Goal: Book appointment/travel/reservation

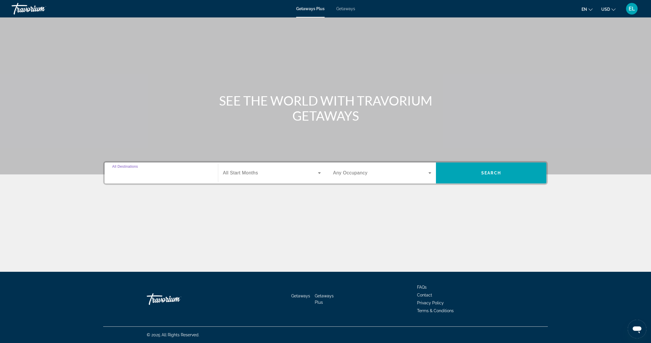
click at [185, 173] on input "Destination All Destinations" at bounding box center [161, 173] width 98 height 7
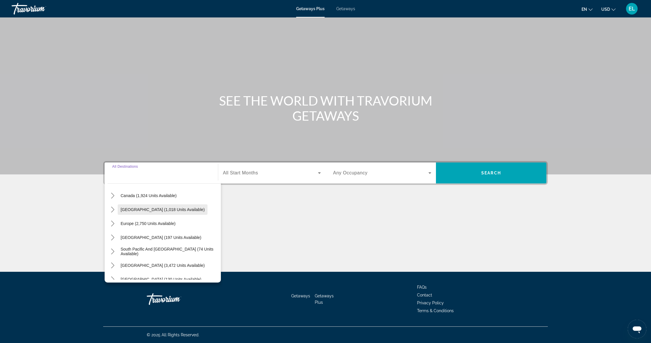
scroll to position [43, 0]
click at [173, 211] on span "[GEOGRAPHIC_DATA] (1,018 units available)" at bounding box center [163, 212] width 84 height 5
type input "**********"
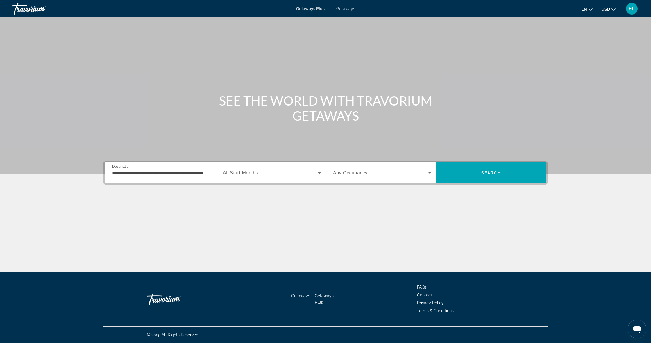
click at [244, 179] on div "Search widget" at bounding box center [272, 173] width 98 height 16
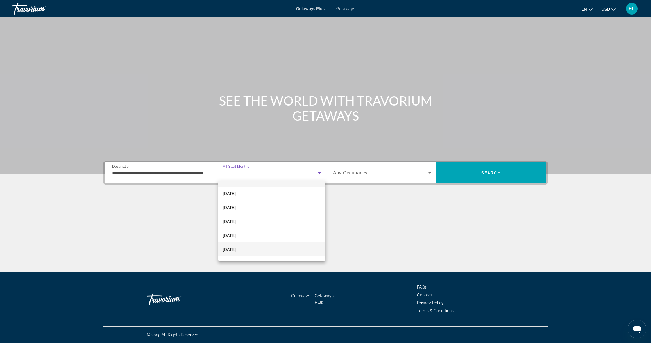
scroll to position [10, 0]
click at [236, 250] on span "[DATE]" at bounding box center [229, 249] width 13 height 7
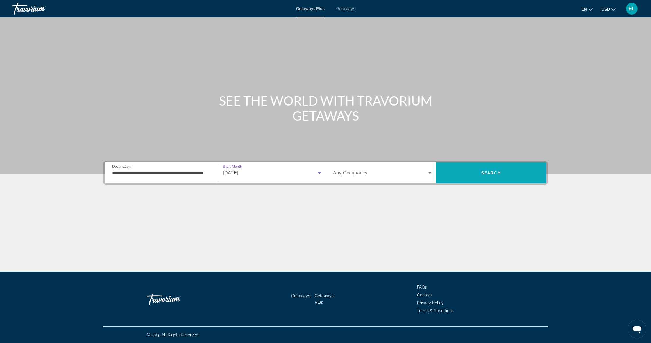
click at [466, 172] on span "Search" at bounding box center [491, 173] width 110 height 14
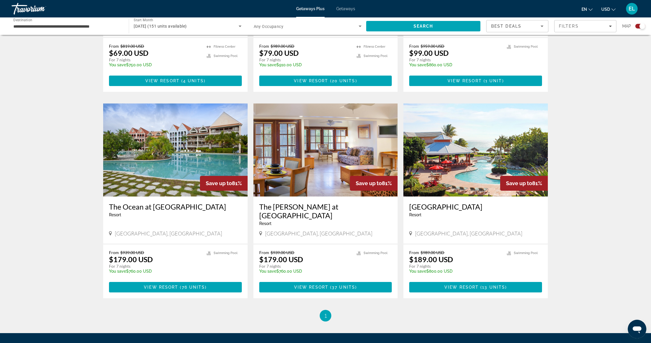
scroll to position [334, 0]
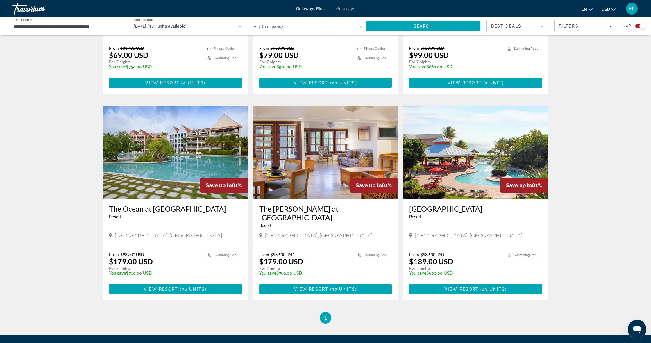
click at [442, 145] on img "Main content" at bounding box center [475, 151] width 144 height 93
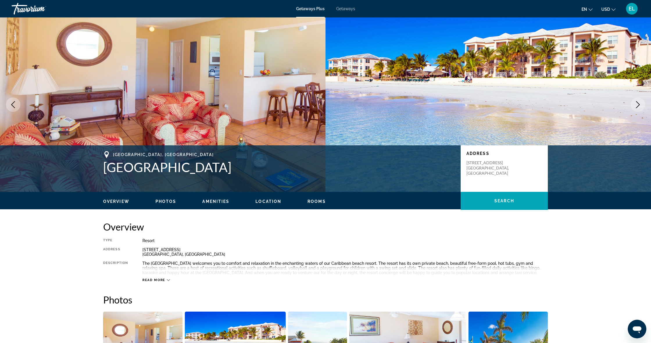
click at [637, 105] on icon "Next image" at bounding box center [637, 104] width 7 height 7
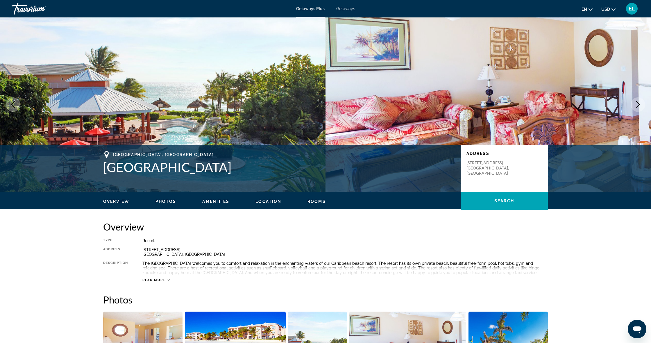
click at [637, 105] on icon "Next image" at bounding box center [637, 104] width 7 height 7
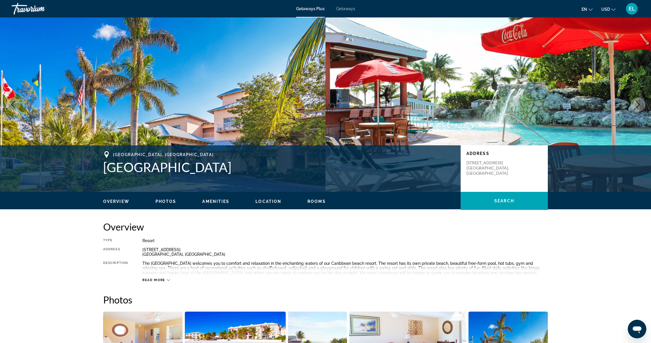
click at [637, 105] on icon "Next image" at bounding box center [637, 104] width 7 height 7
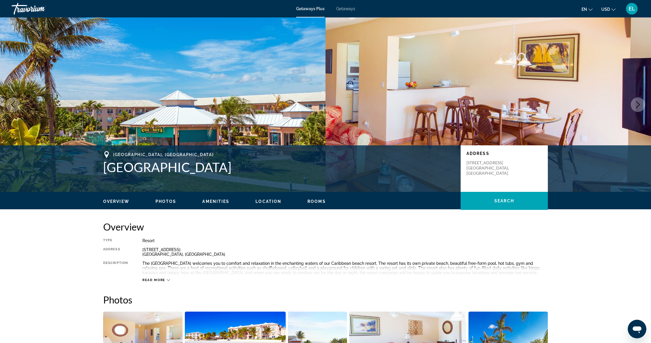
click at [637, 105] on icon "Next image" at bounding box center [637, 104] width 7 height 7
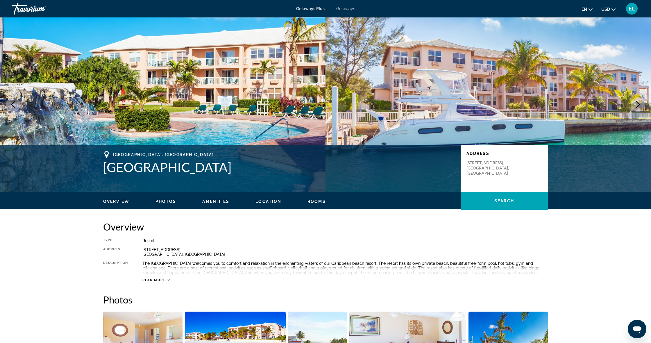
click at [637, 105] on icon "Next image" at bounding box center [637, 104] width 7 height 7
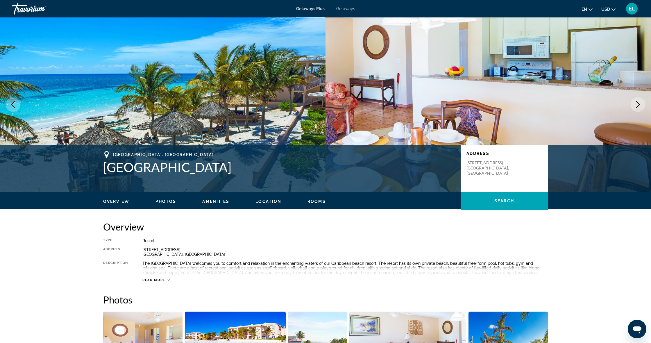
scroll to position [0, 0]
click at [637, 103] on icon "Next image" at bounding box center [637, 104] width 7 height 7
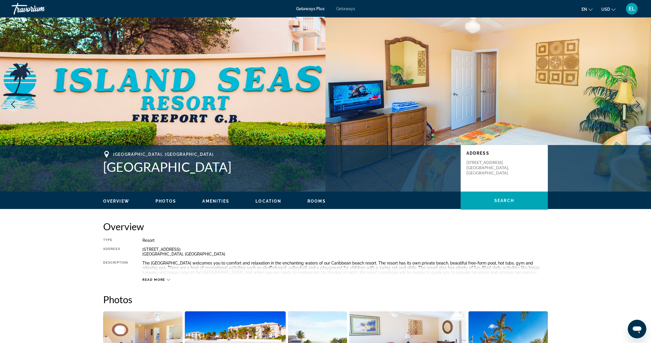
click at [637, 103] on icon "Next image" at bounding box center [637, 104] width 7 height 7
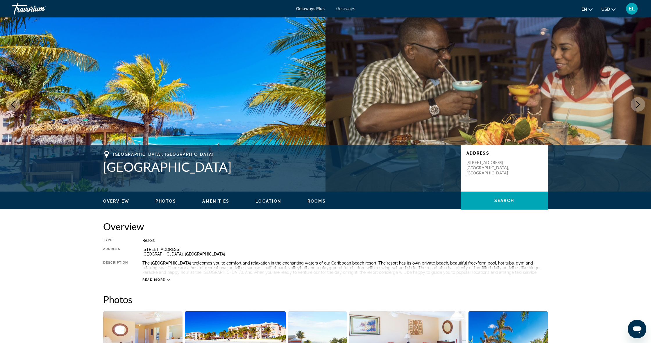
click at [637, 103] on icon "Next image" at bounding box center [637, 104] width 7 height 7
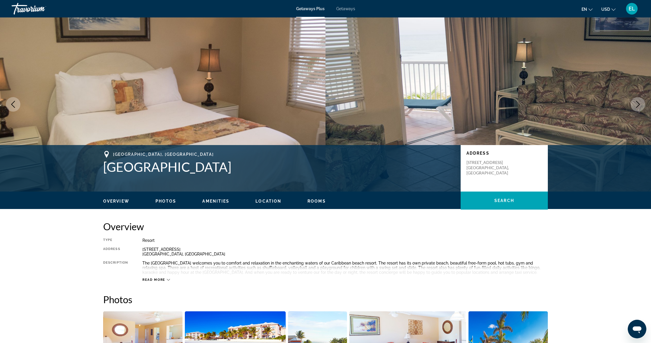
click at [637, 103] on icon "Next image" at bounding box center [637, 104] width 7 height 7
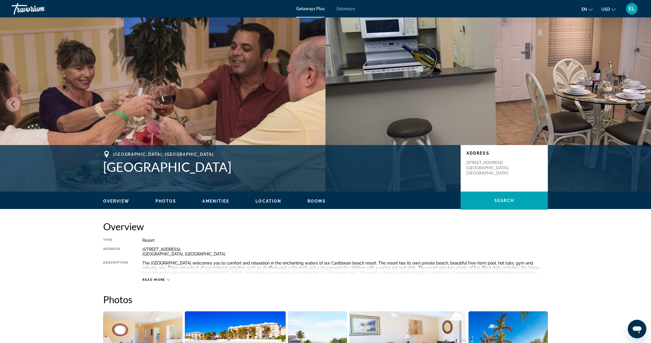
click at [637, 103] on icon "Next image" at bounding box center [637, 104] width 7 height 7
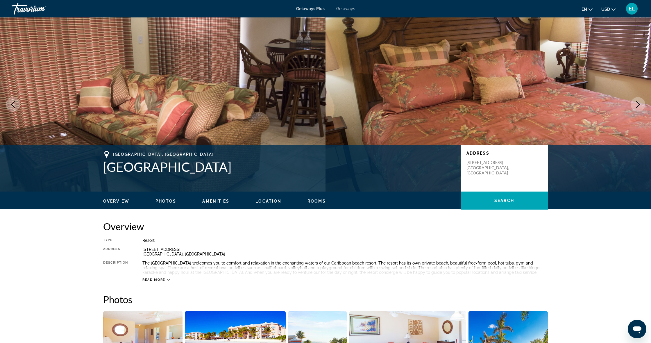
click at [637, 103] on icon "Next image" at bounding box center [637, 104] width 7 height 7
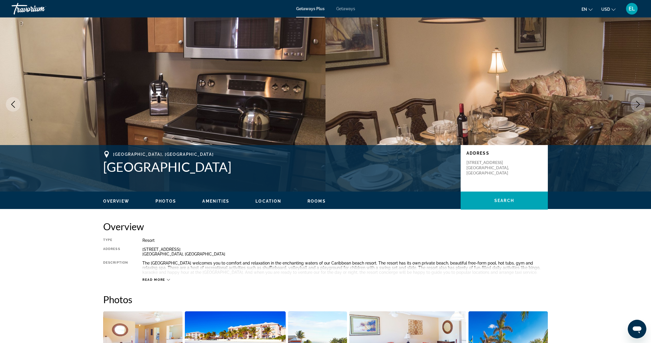
click at [637, 103] on icon "Next image" at bounding box center [637, 104] width 7 height 7
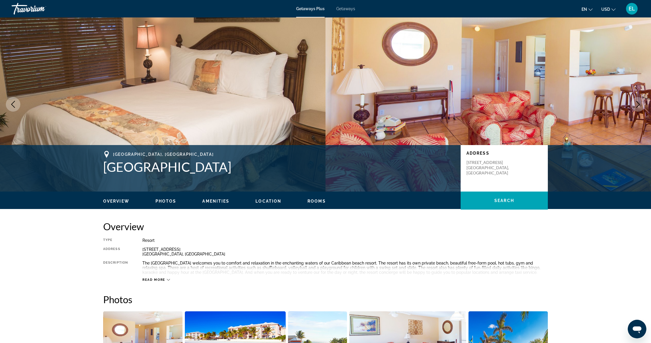
click at [637, 103] on icon "Next image" at bounding box center [637, 104] width 7 height 7
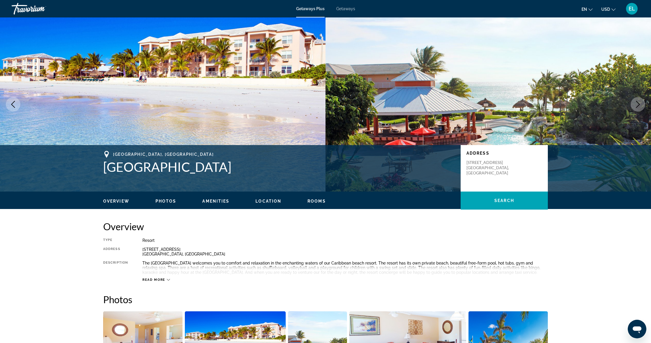
click at [637, 103] on icon "Next image" at bounding box center [637, 104] width 7 height 7
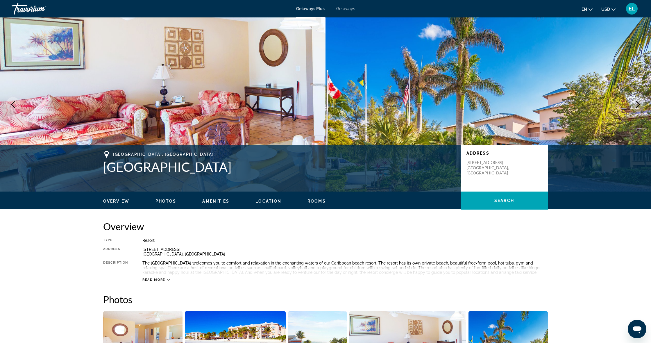
click at [637, 103] on icon "Next image" at bounding box center [637, 104] width 7 height 7
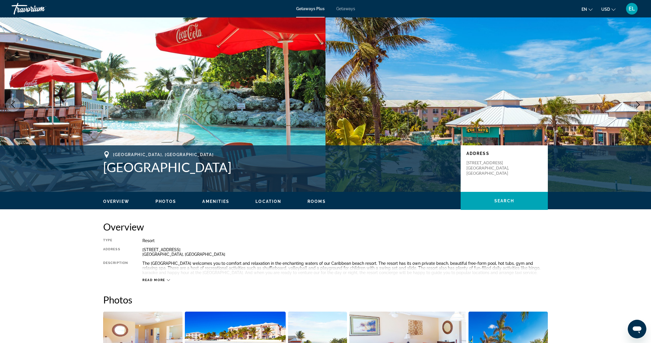
scroll to position [2, 0]
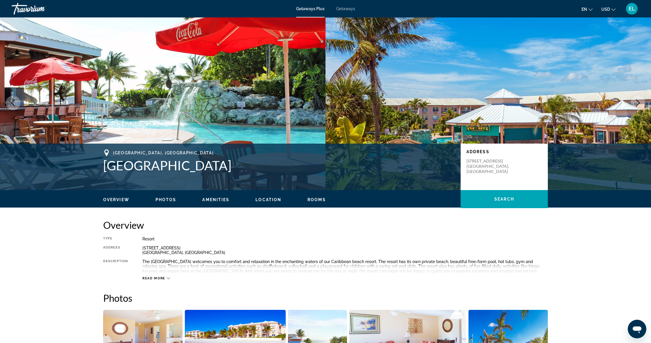
click at [612, 9] on icon "Change currency" at bounding box center [613, 10] width 4 height 4
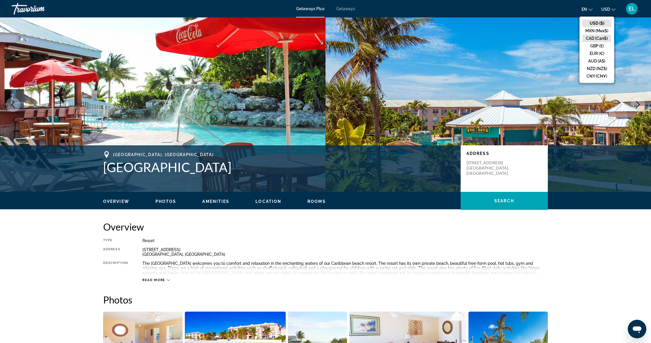
click at [604, 39] on button "CAD (Can$)" at bounding box center [596, 39] width 29 height 8
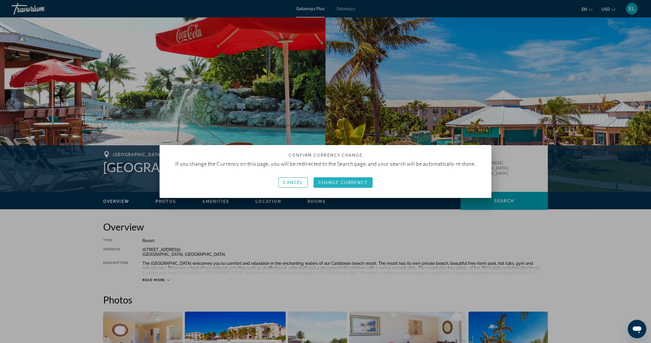
click at [330, 184] on span "Change Currency" at bounding box center [343, 182] width 50 height 5
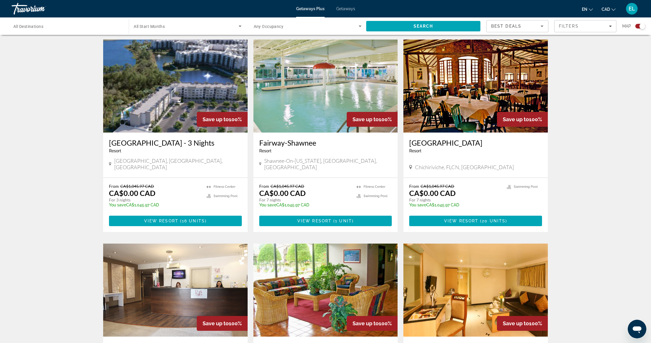
scroll to position [197, 0]
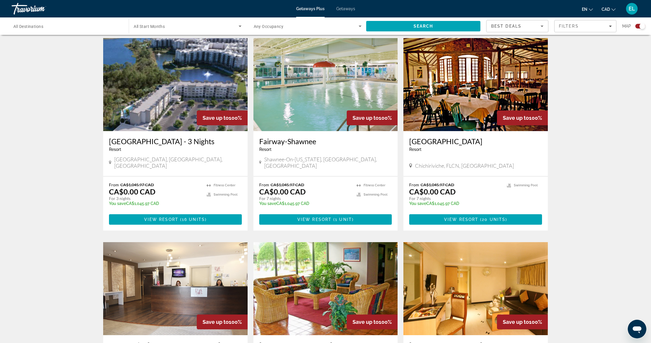
click at [461, 119] on img "Main content" at bounding box center [475, 84] width 144 height 93
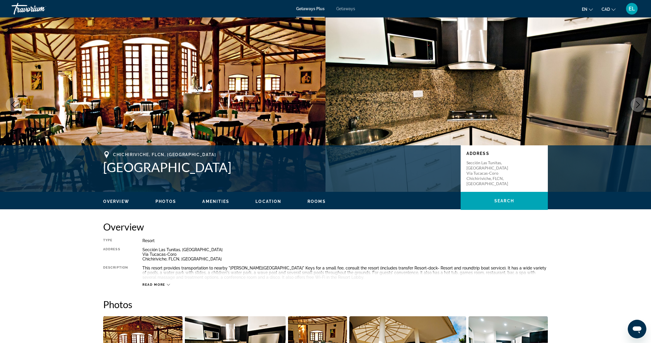
click at [640, 106] on icon "Next image" at bounding box center [637, 104] width 7 height 7
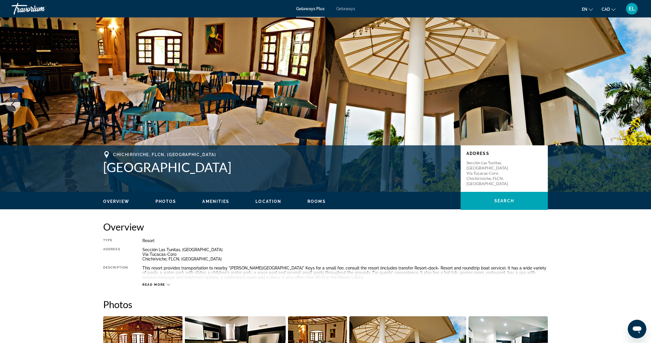
click at [640, 106] on icon "Next image" at bounding box center [637, 104] width 7 height 7
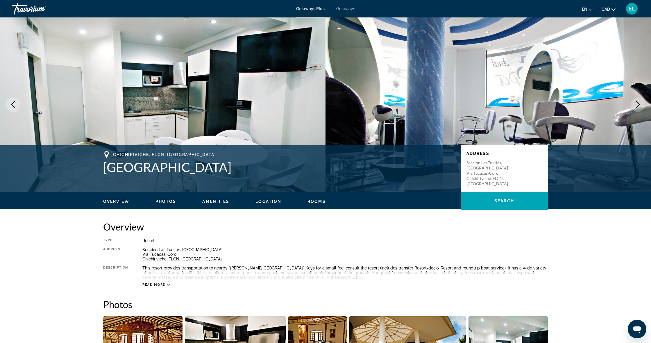
click at [640, 106] on icon "Next image" at bounding box center [637, 104] width 7 height 7
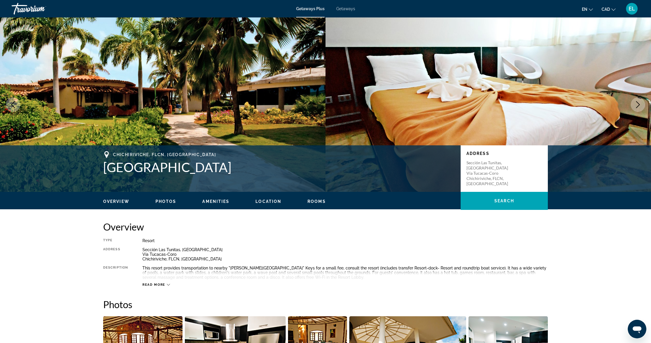
click at [640, 106] on icon "Next image" at bounding box center [637, 104] width 7 height 7
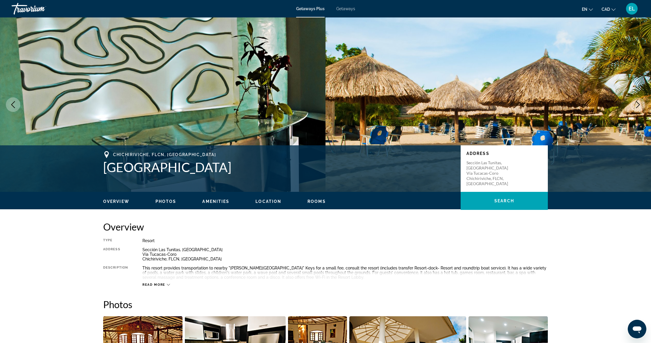
click at [640, 106] on icon "Next image" at bounding box center [637, 104] width 7 height 7
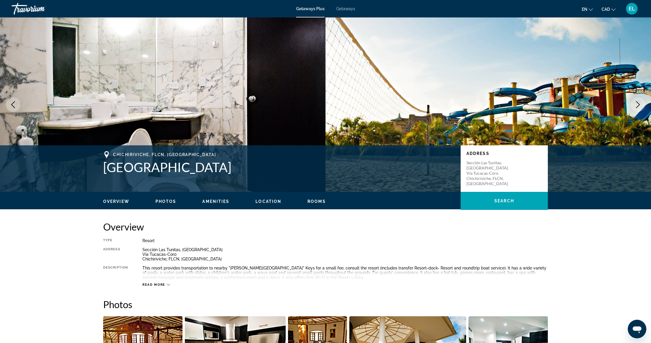
click at [640, 106] on icon "Next image" at bounding box center [637, 104] width 7 height 7
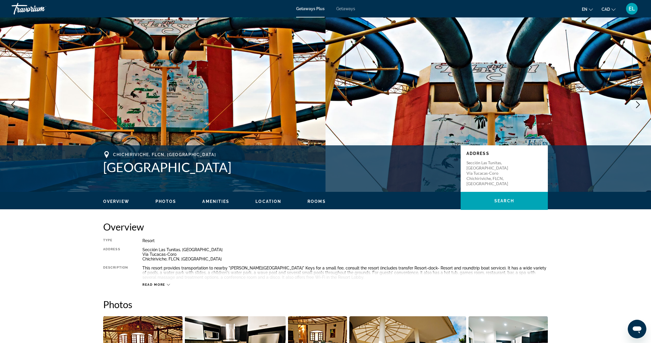
click at [640, 106] on icon "Next image" at bounding box center [637, 104] width 7 height 7
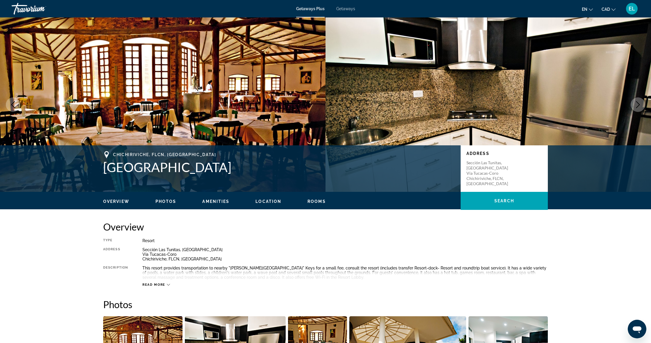
click at [640, 106] on icon "Next image" at bounding box center [637, 104] width 7 height 7
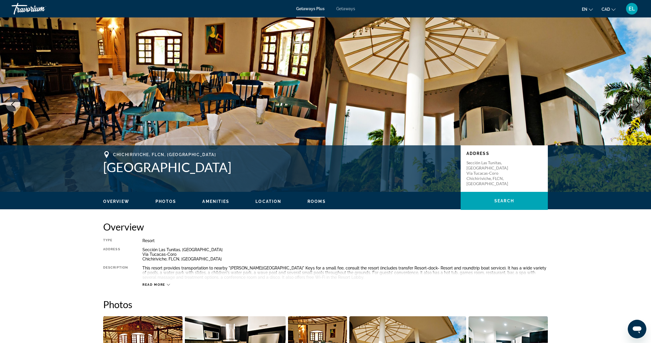
click at [640, 106] on icon "Next image" at bounding box center [637, 104] width 7 height 7
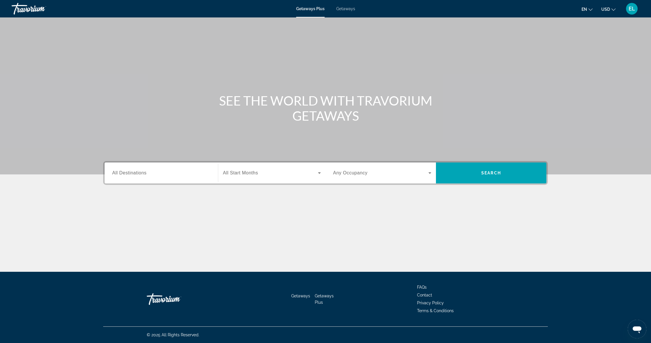
click at [174, 178] on div "Search widget" at bounding box center [161, 173] width 98 height 17
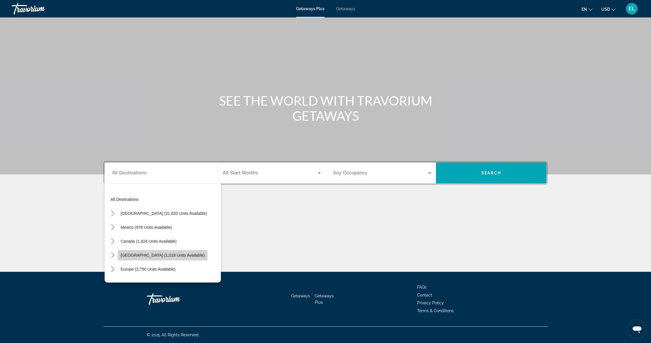
click at [156, 253] on span "[GEOGRAPHIC_DATA] (1,018 units available)" at bounding box center [163, 255] width 84 height 5
type input "**********"
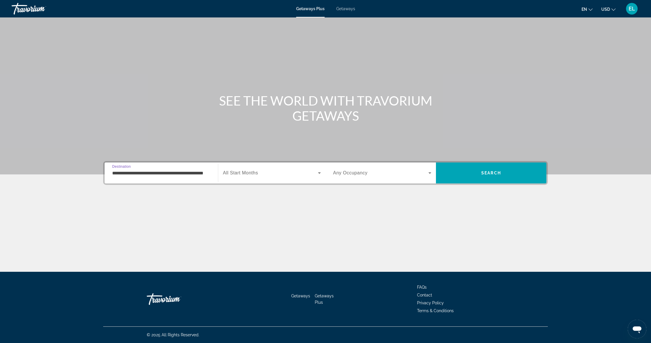
scroll to position [0, 0]
click at [272, 178] on div "Search widget" at bounding box center [272, 173] width 98 height 16
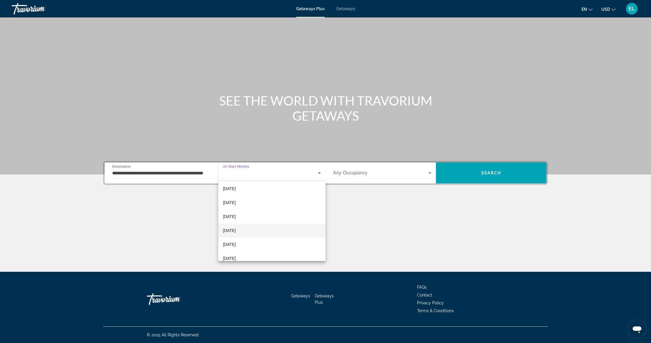
scroll to position [15, 0]
click at [265, 244] on mat-option "[DATE]" at bounding box center [271, 245] width 107 height 14
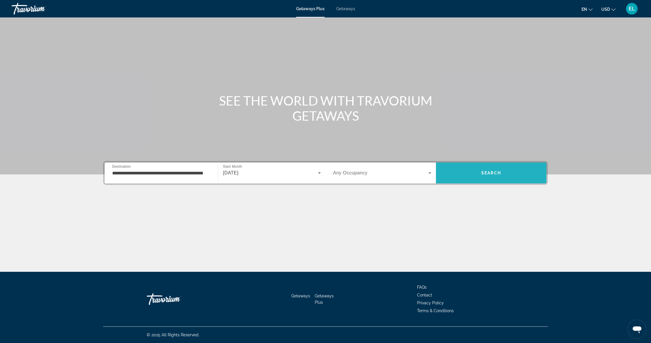
click at [469, 173] on span "Search" at bounding box center [491, 173] width 110 height 14
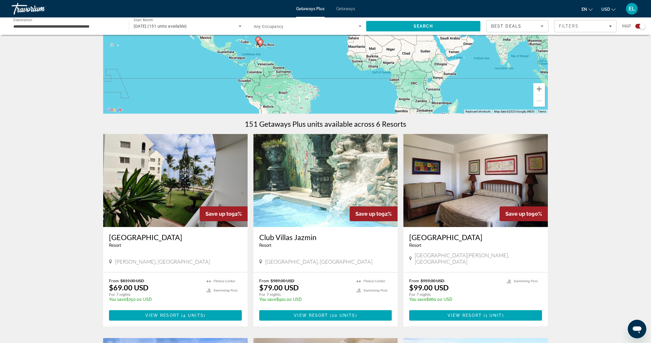
scroll to position [101, 0]
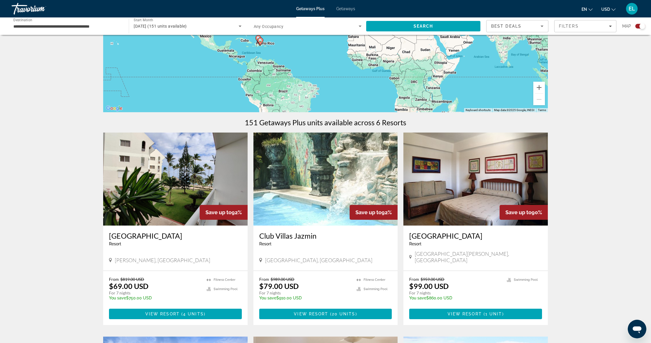
click at [190, 200] on img "Main content" at bounding box center [175, 179] width 144 height 93
